Goal: Navigation & Orientation: Find specific page/section

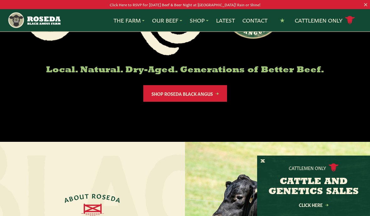
scroll to position [118, 0]
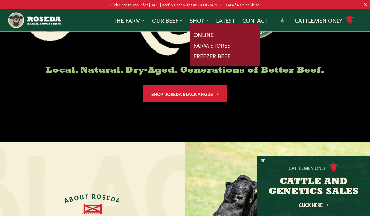
click at [221, 44] on link "Farm Stores" at bounding box center [211, 45] width 37 height 8
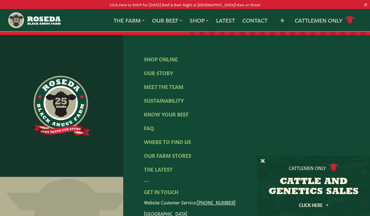
scroll to position [1096, 0]
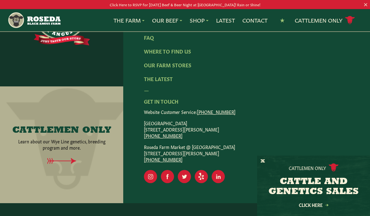
click at [179, 54] on link "Where To Find Us" at bounding box center [167, 51] width 47 height 7
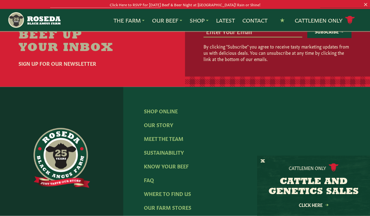
scroll to position [1103, 0]
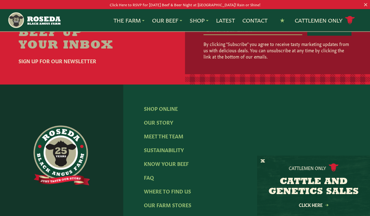
click at [180, 164] on link "Know Your Beef" at bounding box center [166, 163] width 45 height 7
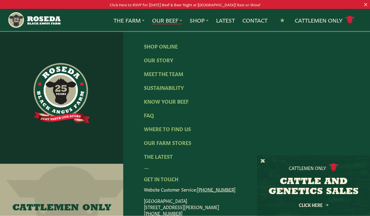
scroll to position [1268, 0]
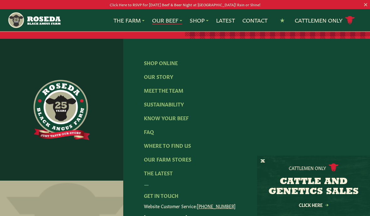
click at [151, 128] on link "FAQ" at bounding box center [149, 131] width 10 height 7
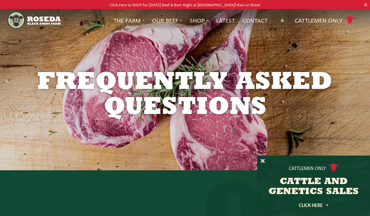
click at [194, 2] on p "Click Here to RSVP for [DATE] Beef & Beer Night at [GEOGRAPHIC_DATA]! Rain or S…" at bounding box center [184, 4] width 333 height 7
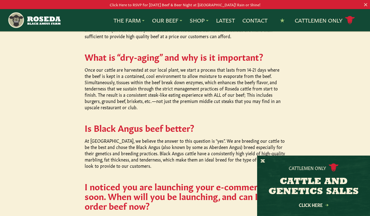
scroll to position [479, 0]
